Goal: Information Seeking & Learning: Learn about a topic

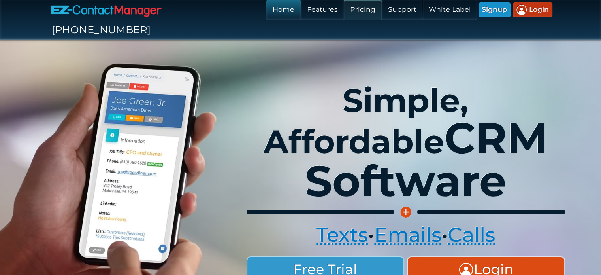
click at [344, 9] on link "Pricing" at bounding box center [363, 10] width 38 height 20
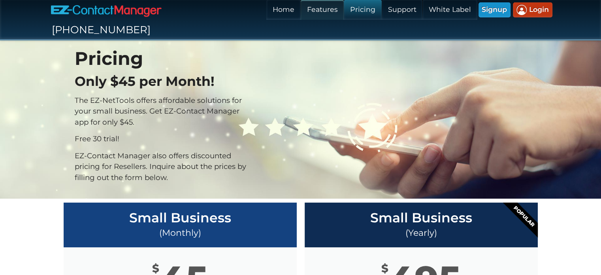
click at [301, 11] on link "Features" at bounding box center [322, 10] width 43 height 20
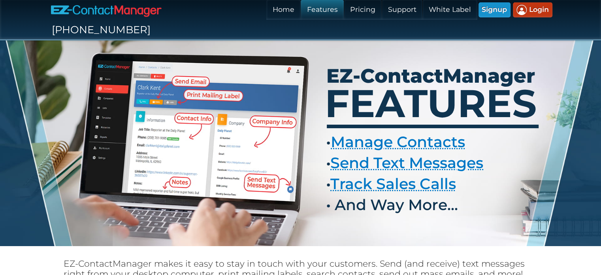
click at [301, 12] on link "Features" at bounding box center [322, 10] width 43 height 20
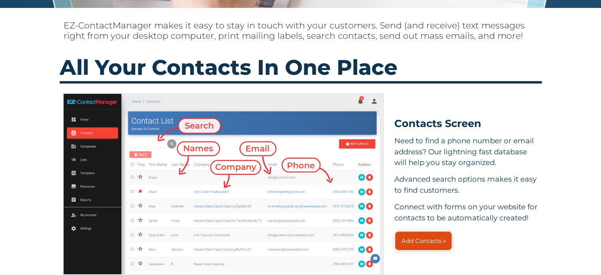
scroll to position [279, 0]
